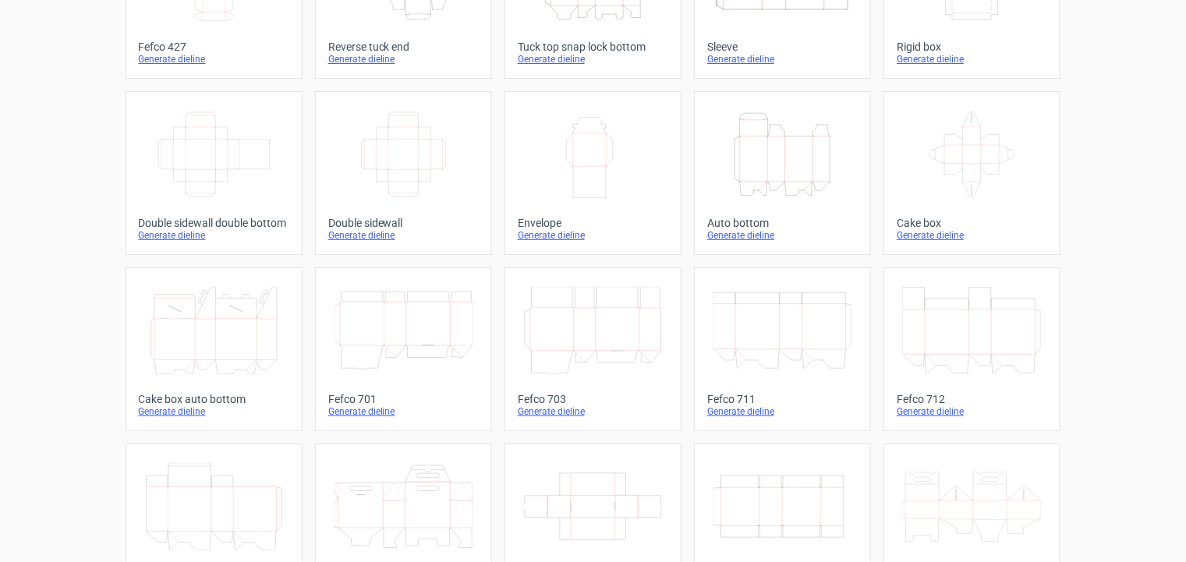
scroll to position [178, 0]
click at [952, 230] on div "Generate dieline" at bounding box center [972, 236] width 151 height 12
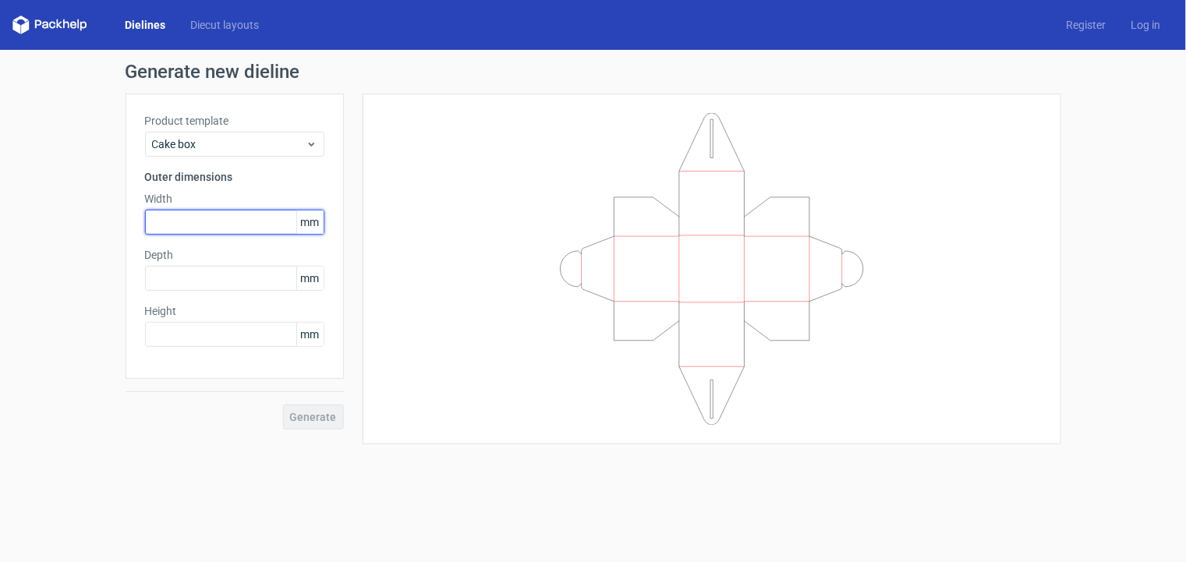
click at [258, 224] on input "text" at bounding box center [234, 222] width 179 height 25
click at [258, 224] on input "130" at bounding box center [234, 222] width 179 height 25
type input "180"
type input "130"
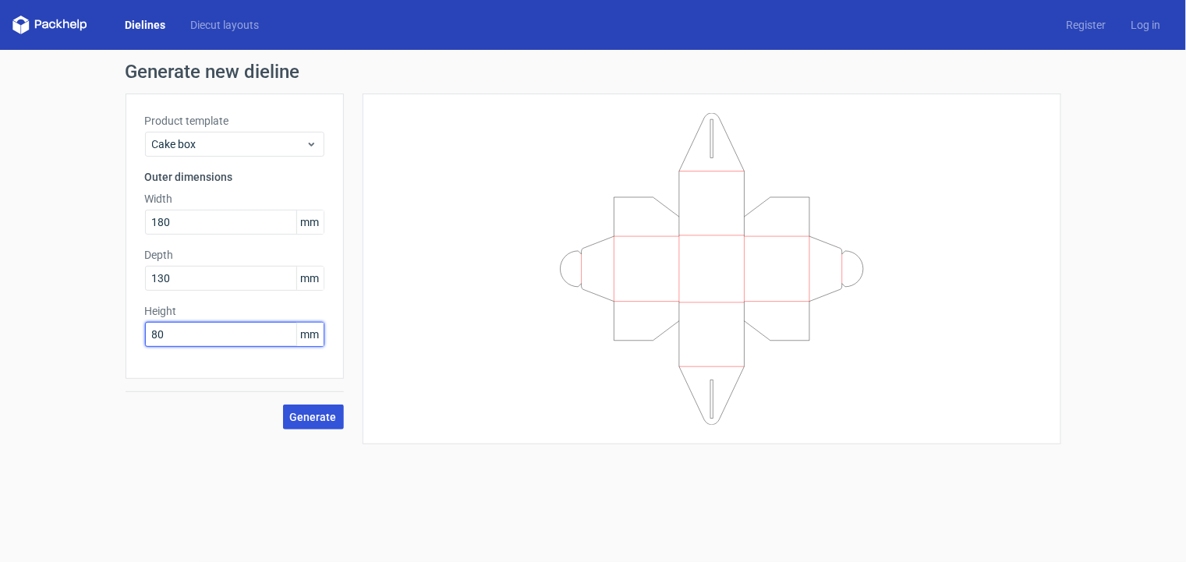
type input "80"
click at [317, 416] on span "Generate" at bounding box center [313, 417] width 47 height 11
